Goal: Information Seeking & Learning: Check status

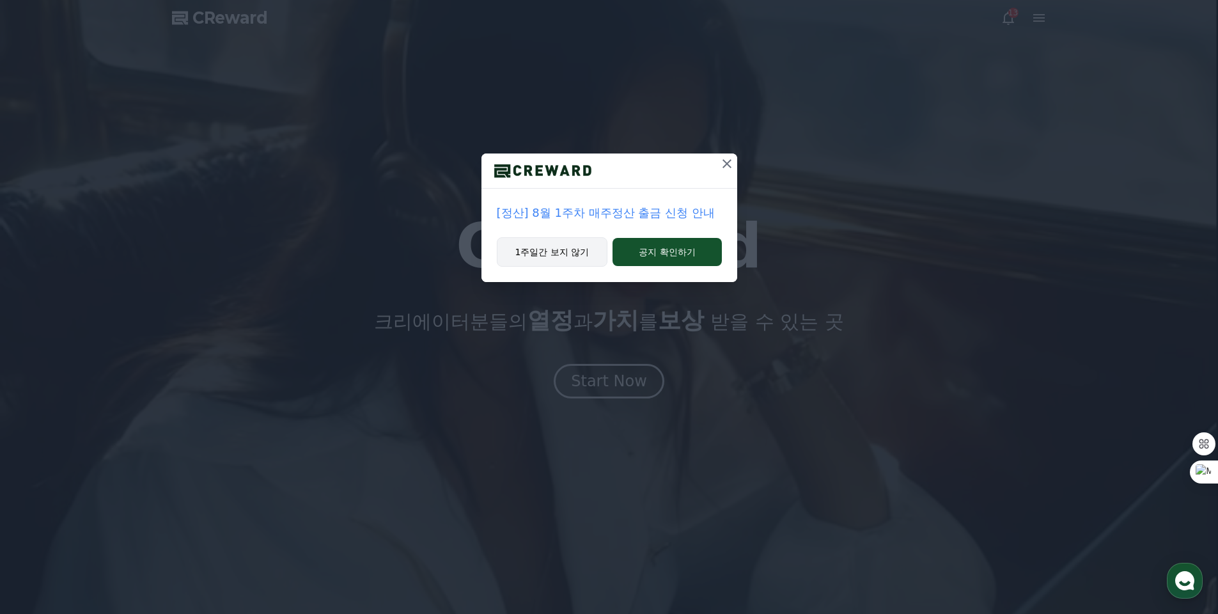
click at [545, 246] on button "1주일간 보지 않기" at bounding box center [552, 251] width 111 height 29
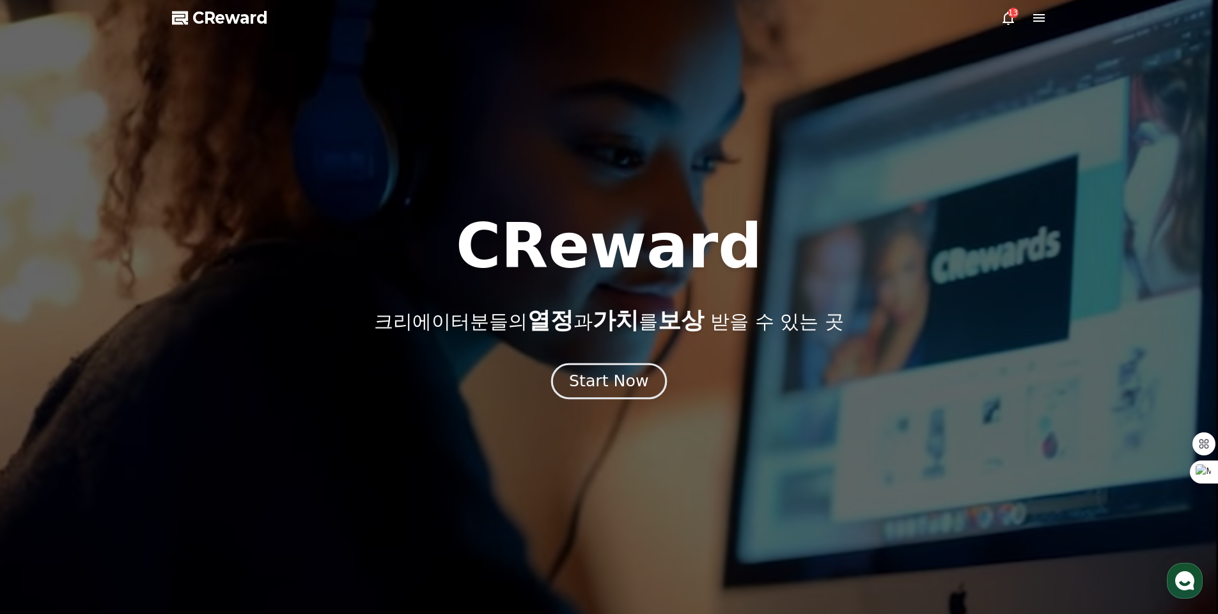
click at [627, 383] on div "Start Now" at bounding box center [608, 381] width 79 height 22
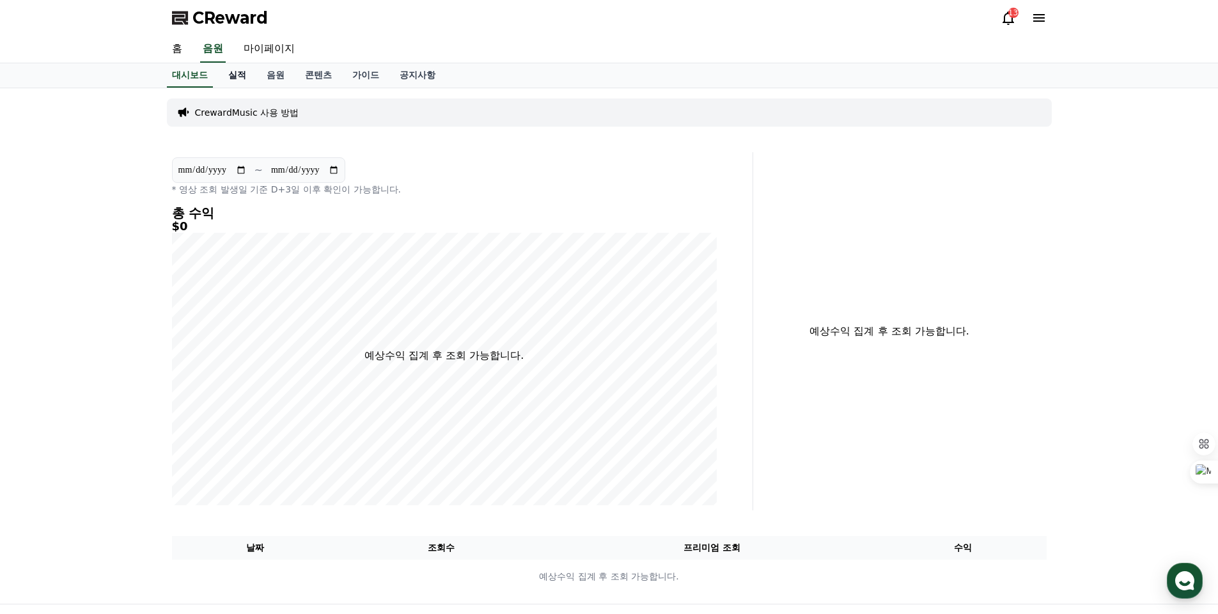
click at [239, 73] on link "실적" at bounding box center [237, 75] width 38 height 24
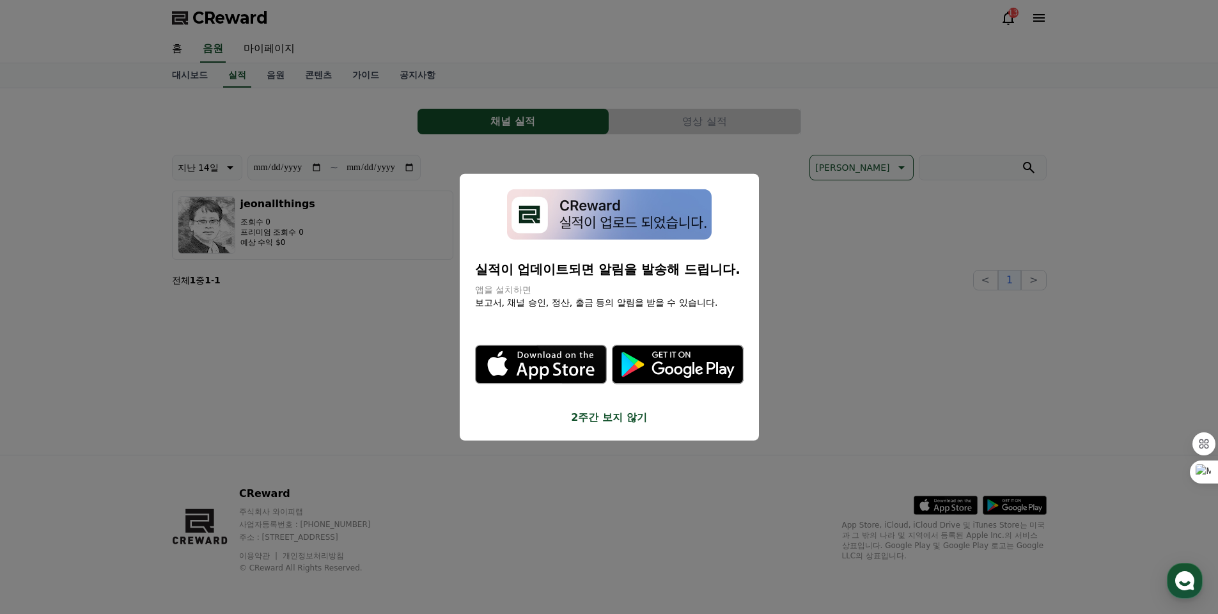
click at [266, 295] on button "close modal" at bounding box center [609, 307] width 1218 height 614
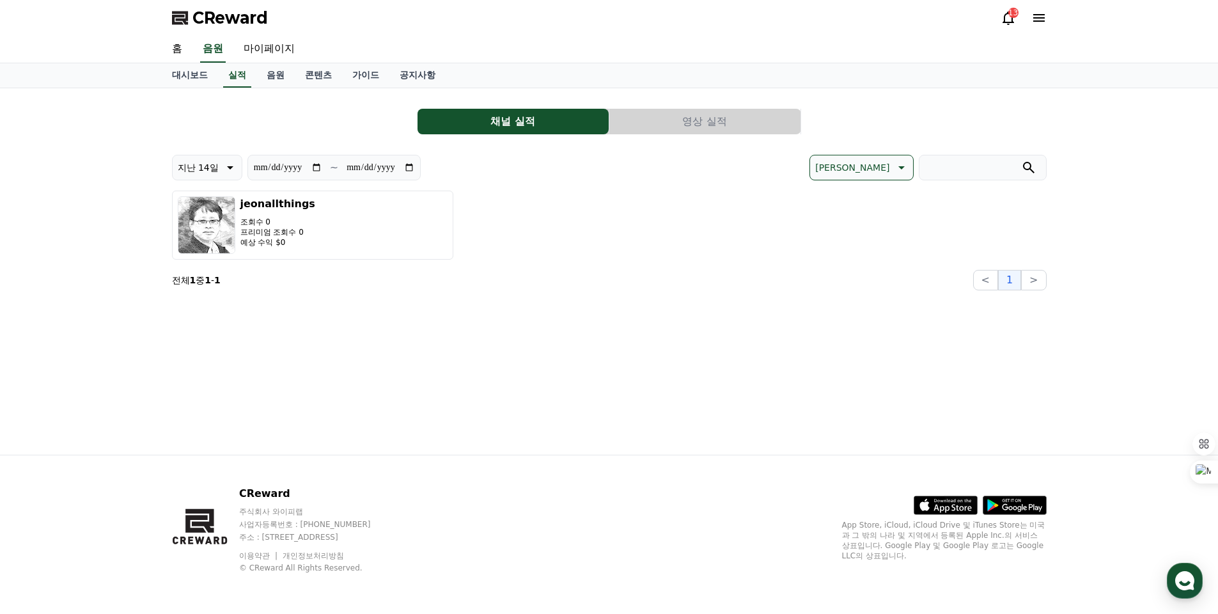
click at [715, 127] on button "영상 실적" at bounding box center [704, 122] width 191 height 26
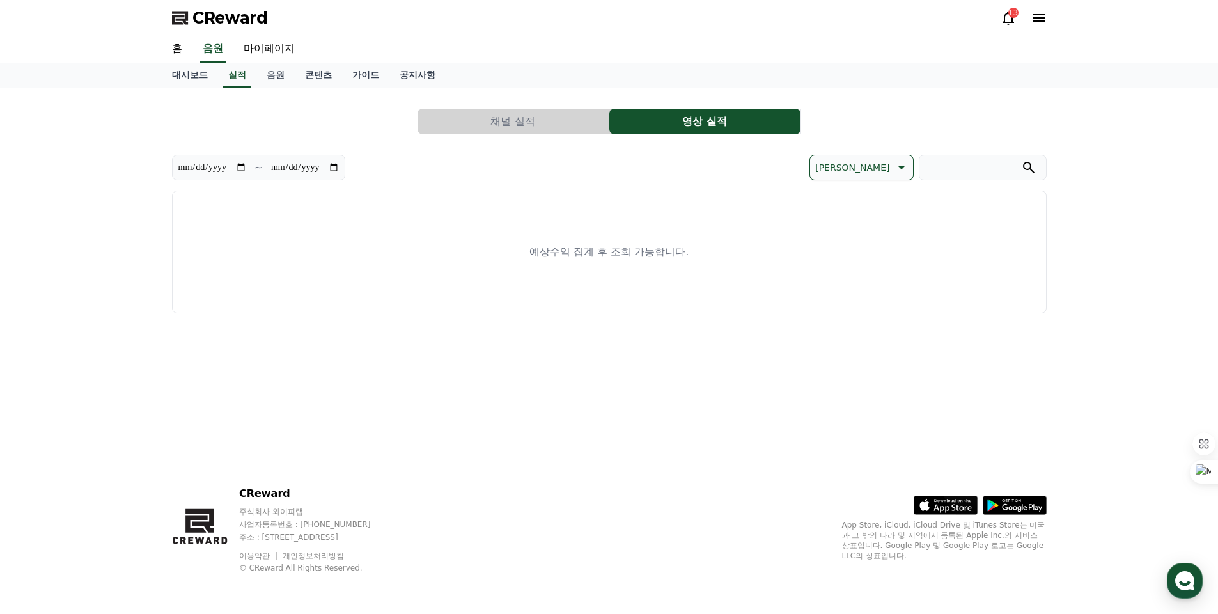
click at [505, 105] on div "**********" at bounding box center [609, 205] width 875 height 215
click at [489, 130] on button "채널 실적" at bounding box center [512, 122] width 191 height 26
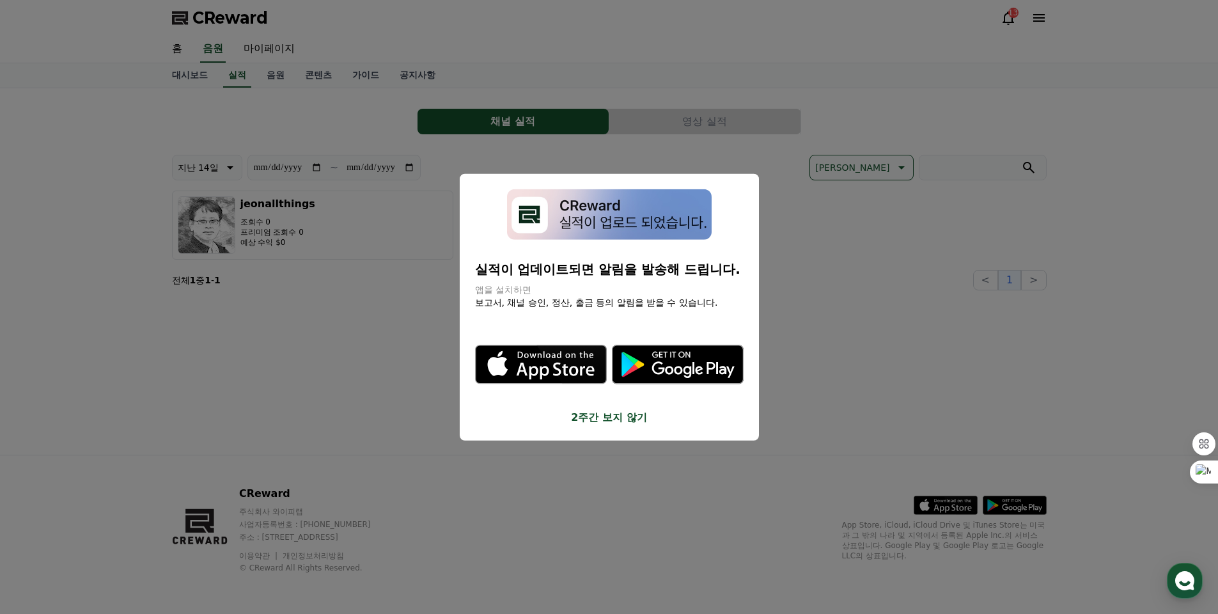
click at [304, 89] on button "close modal" at bounding box center [609, 307] width 1218 height 614
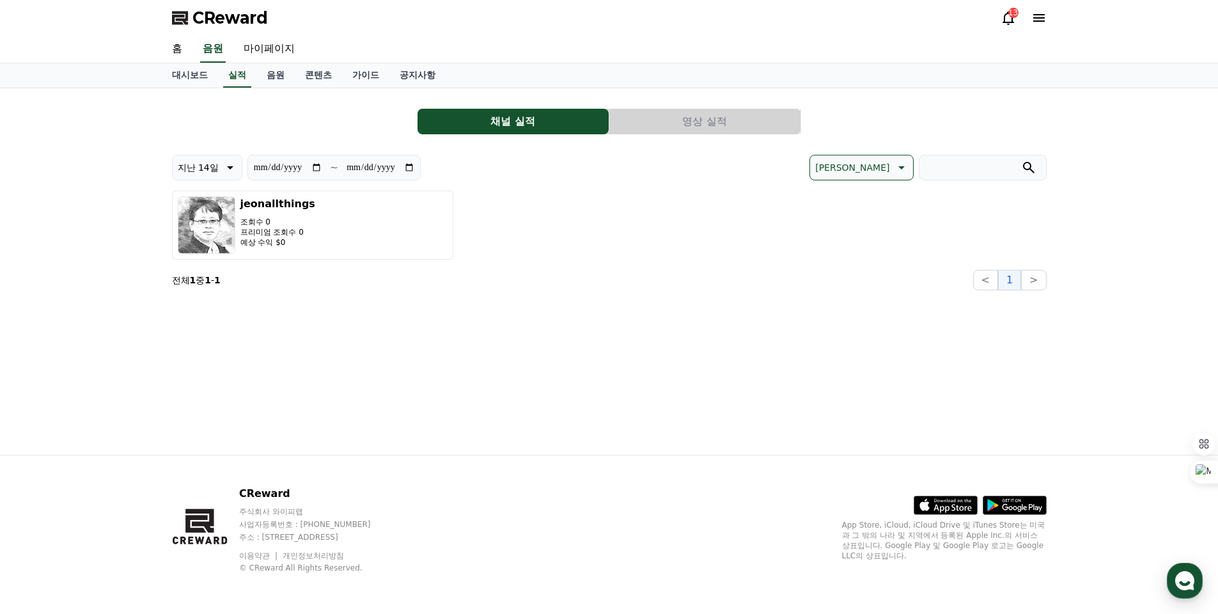
click at [1010, 24] on icon at bounding box center [1008, 17] width 15 height 15
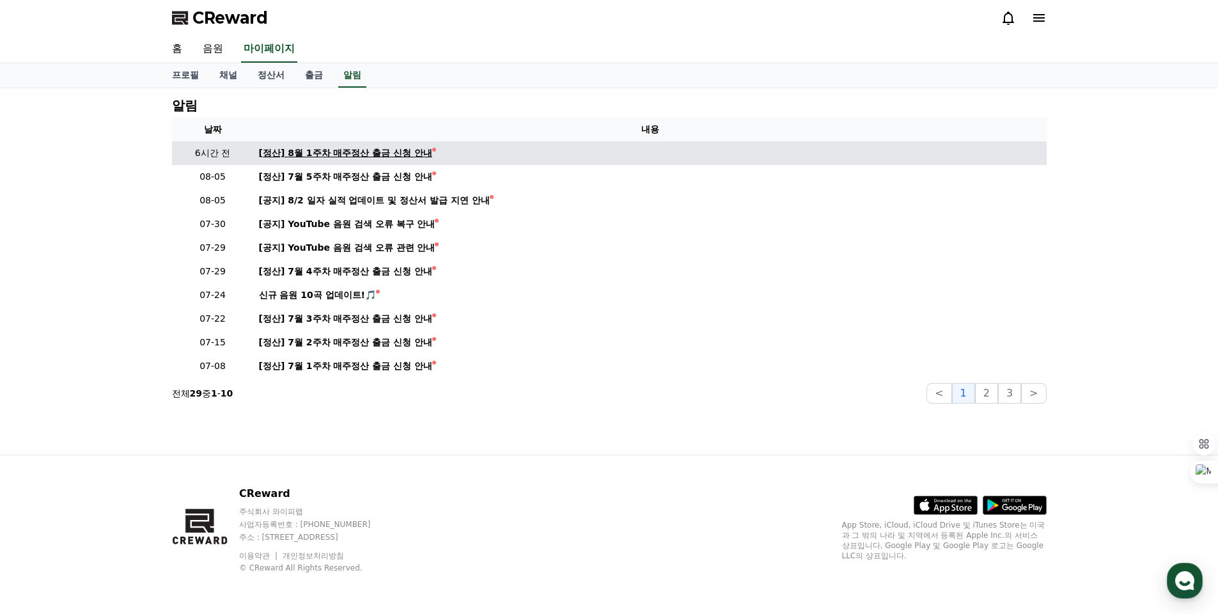
click at [403, 147] on div "[정산] 8월 1주차 매주정산 출금 신청 안내" at bounding box center [346, 152] width 174 height 13
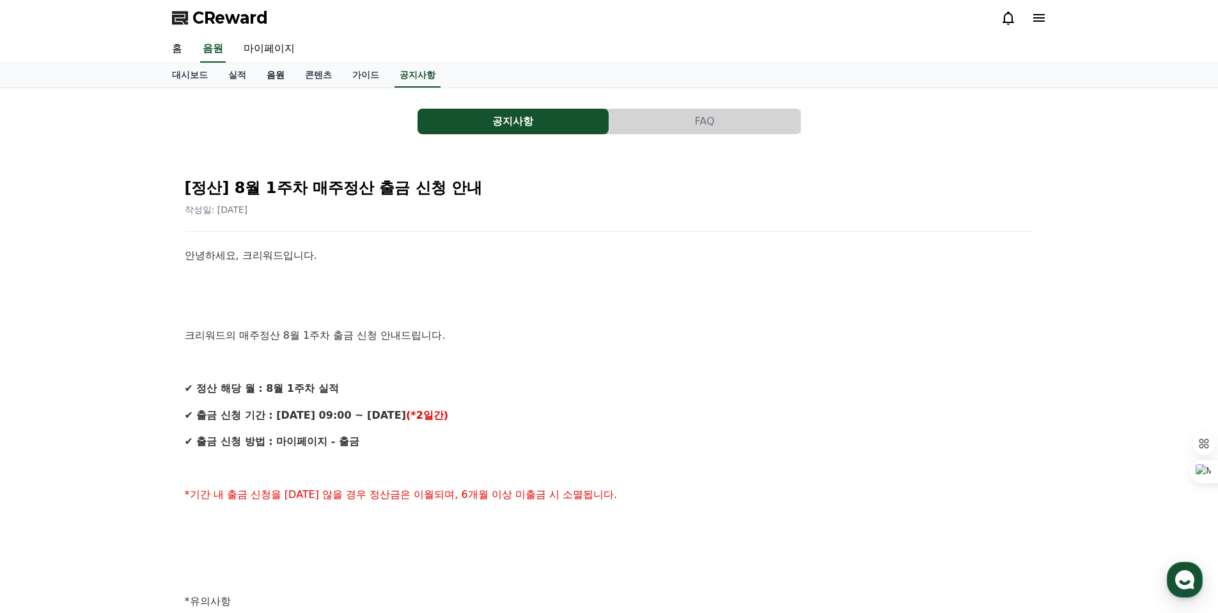
click at [270, 71] on link "음원" at bounding box center [275, 75] width 38 height 24
